Goal: Obtain resource: Obtain resource

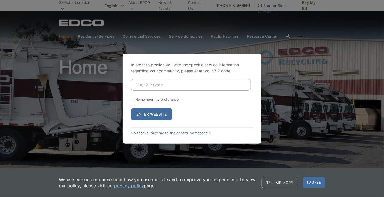
click at [161, 84] on input "Enter ZIP Code" at bounding box center [191, 85] width 120 height 12
type input "90275"
click at [152, 115] on button "Enter Website" at bounding box center [151, 114] width 41 height 12
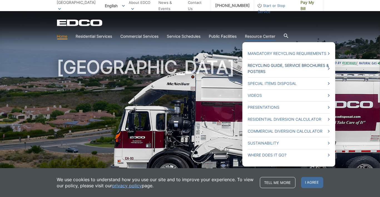
click at [265, 65] on link "Recycling Guide, Service Brochures & Posters" at bounding box center [289, 69] width 82 height 12
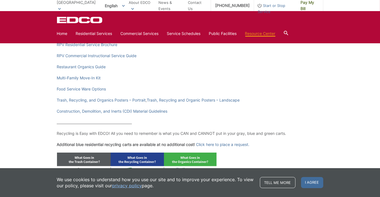
scroll to position [83, 0]
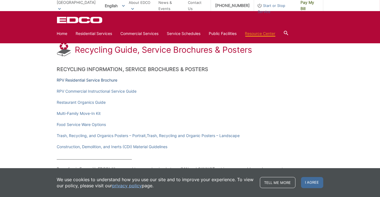
click at [90, 81] on link "RPV Residential Service Brochure" at bounding box center [87, 80] width 61 height 6
